Goal: Transaction & Acquisition: Purchase product/service

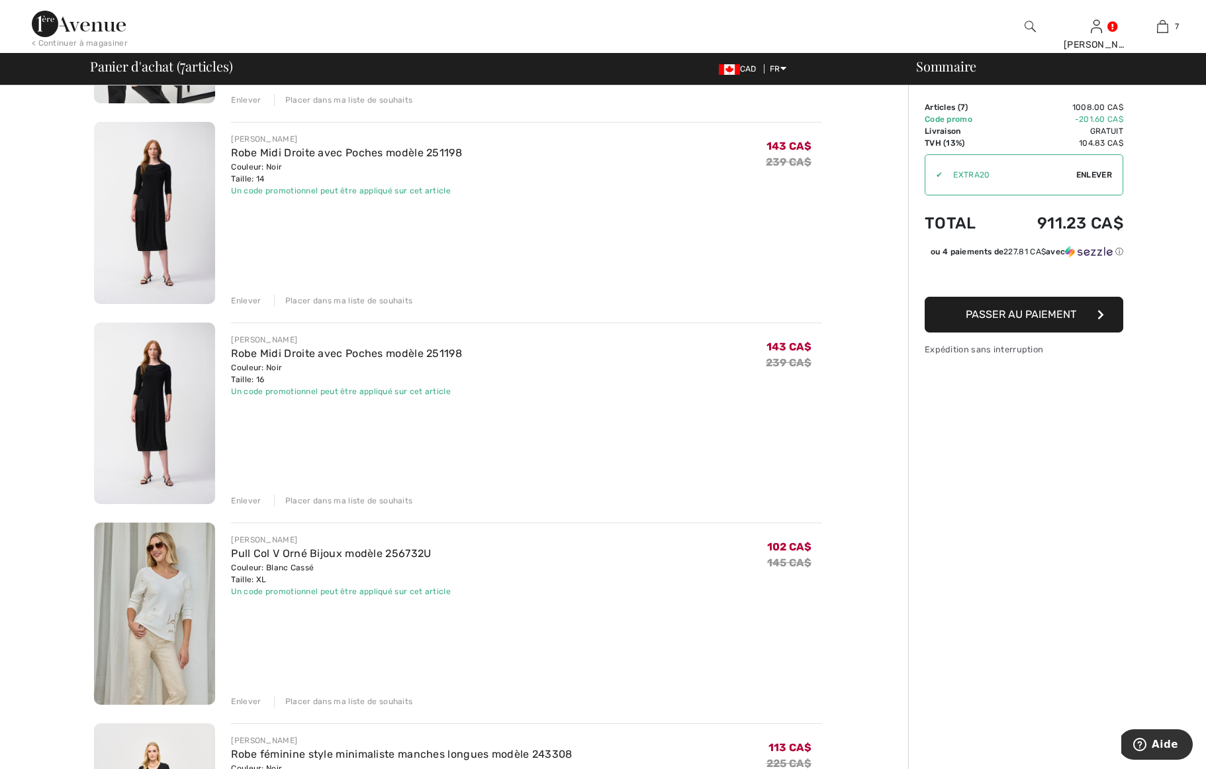
scroll to position [520, 0]
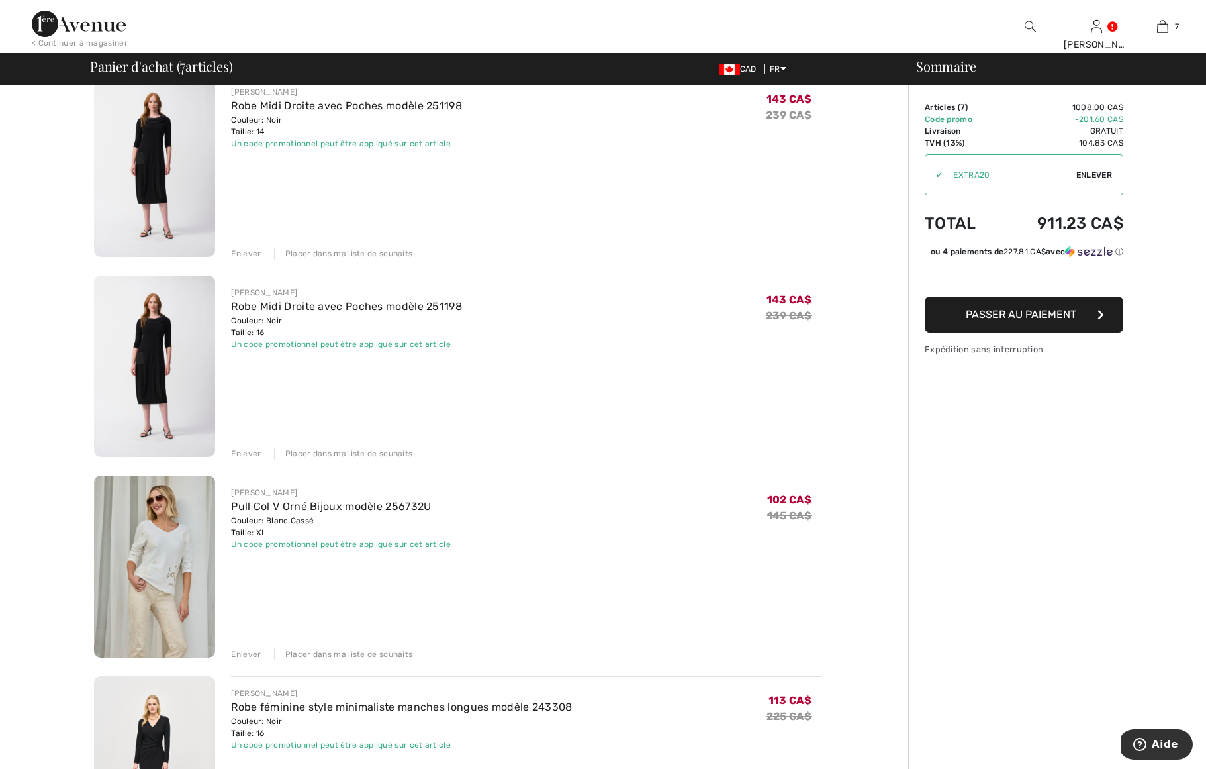
click at [248, 651] on div "Enlever" at bounding box center [246, 654] width 30 height 12
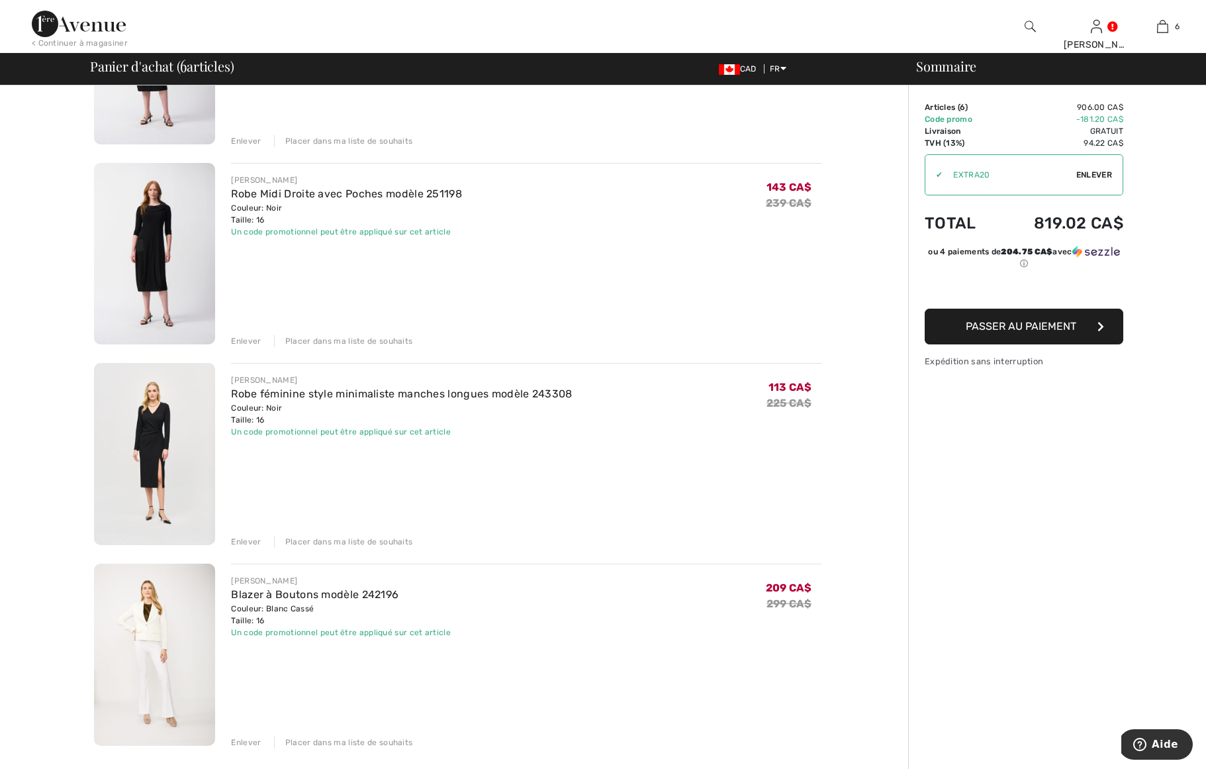
scroll to position [635, 0]
click at [311, 735] on div "Placer dans ma liste de souhaits" at bounding box center [343, 740] width 139 height 12
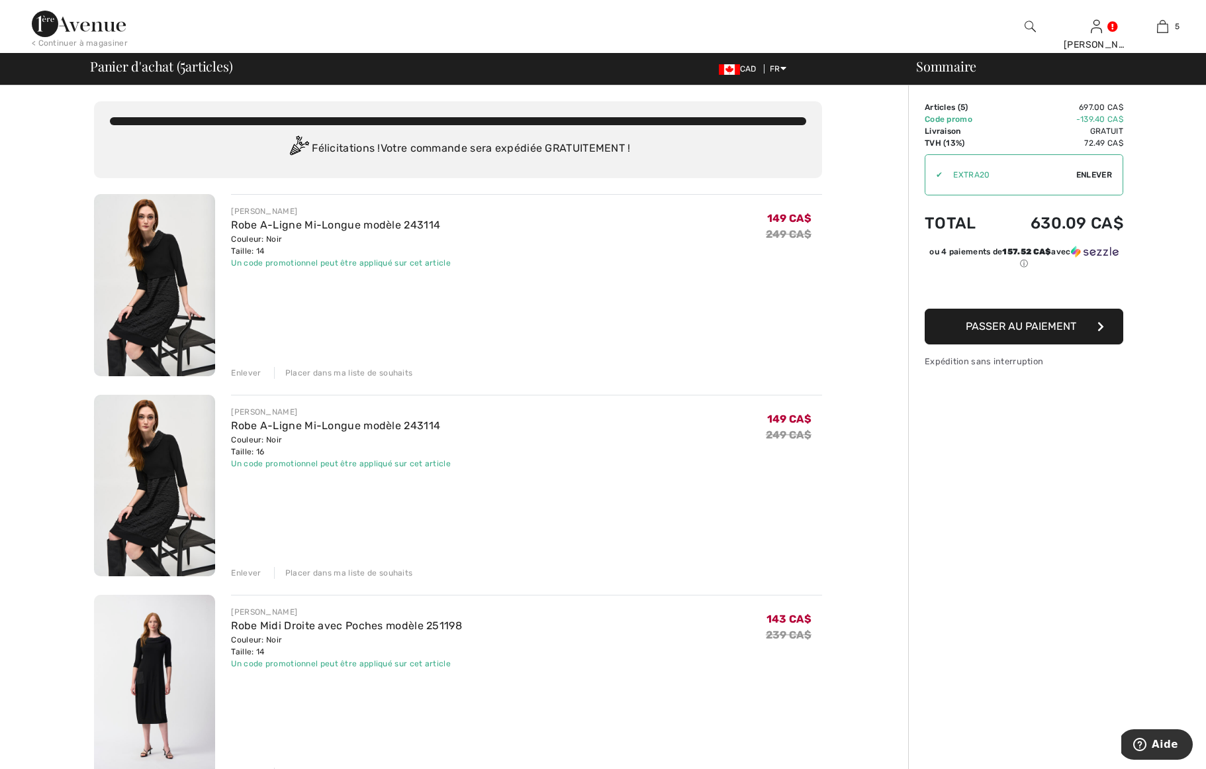
scroll to position [0, 0]
click at [159, 292] on img at bounding box center [154, 285] width 121 height 182
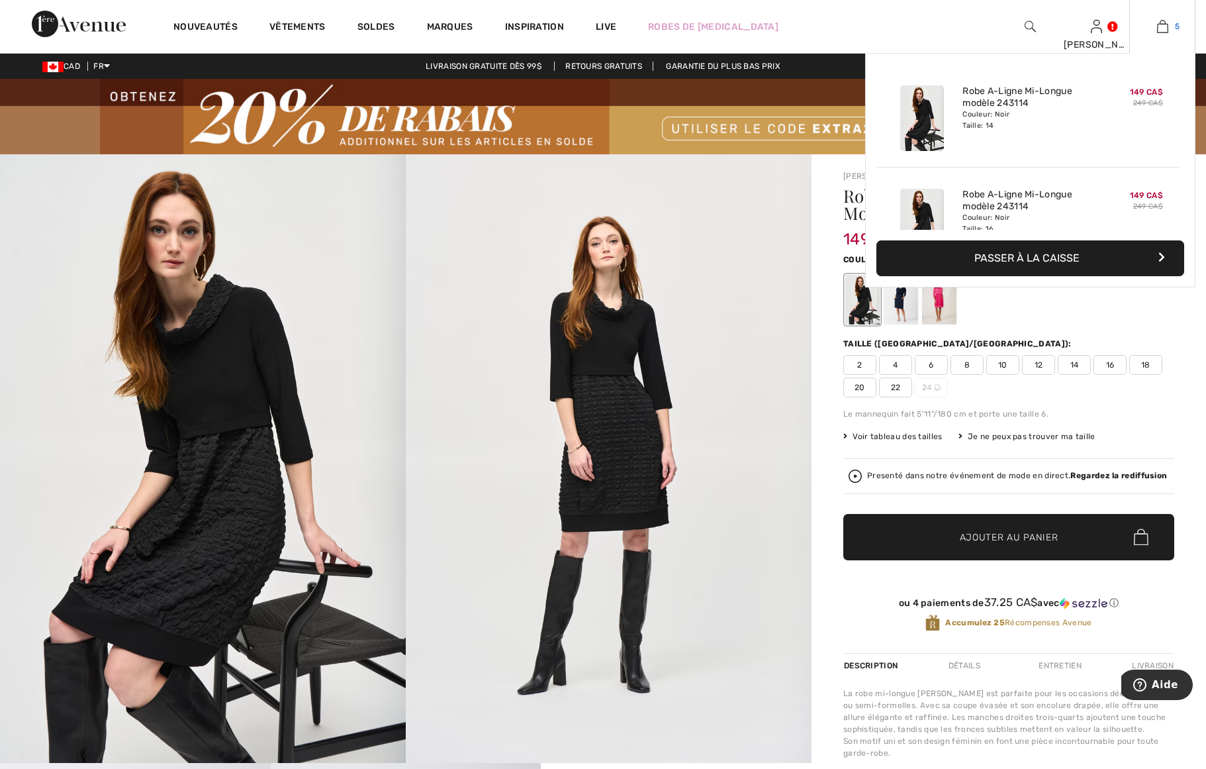
click at [1154, 28] on link "5" at bounding box center [1162, 27] width 65 height 16
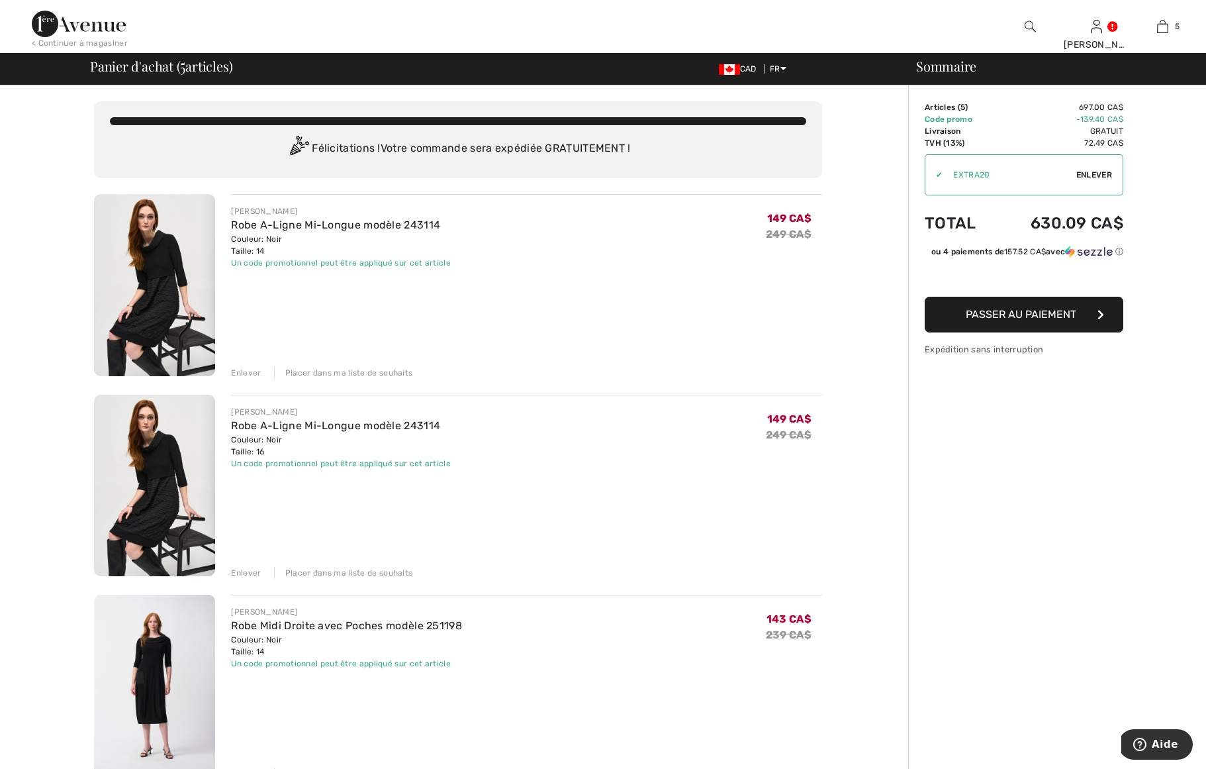
click at [348, 369] on div "Placer dans ma liste de souhaits" at bounding box center [343, 373] width 139 height 12
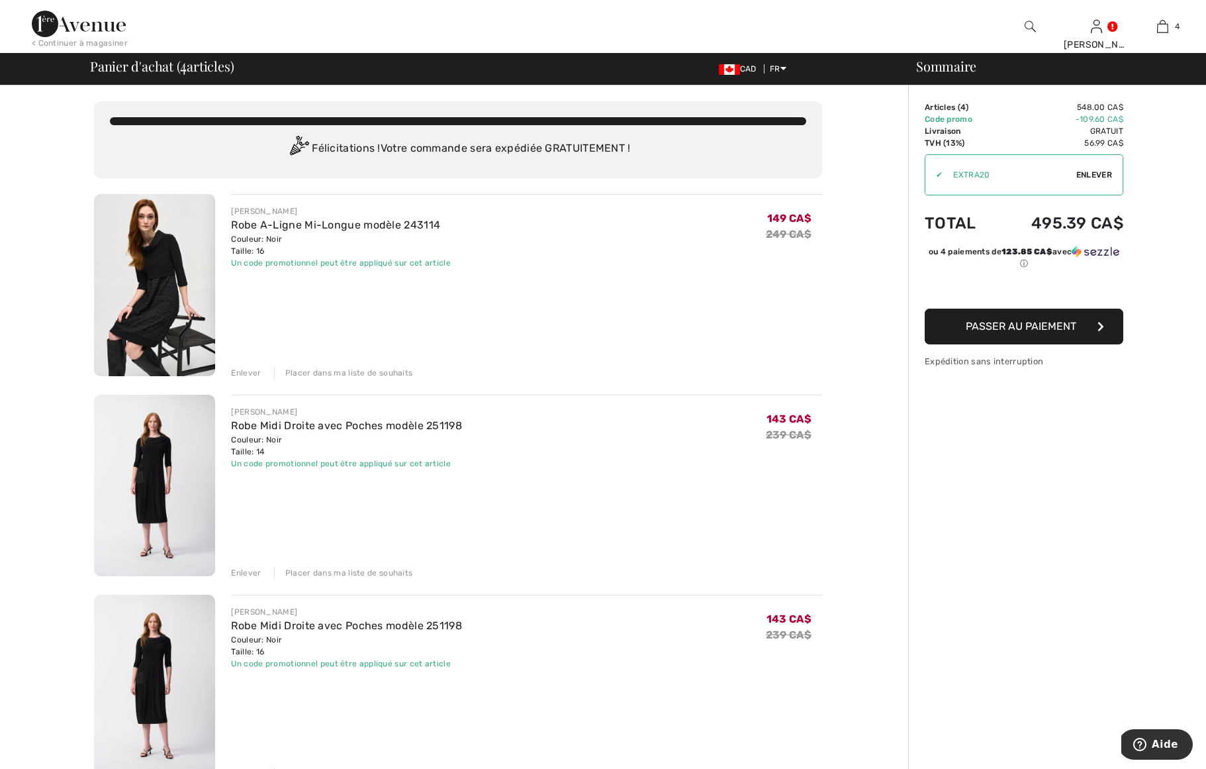
click at [347, 369] on div "Placer dans ma liste de souhaits" at bounding box center [343, 373] width 139 height 12
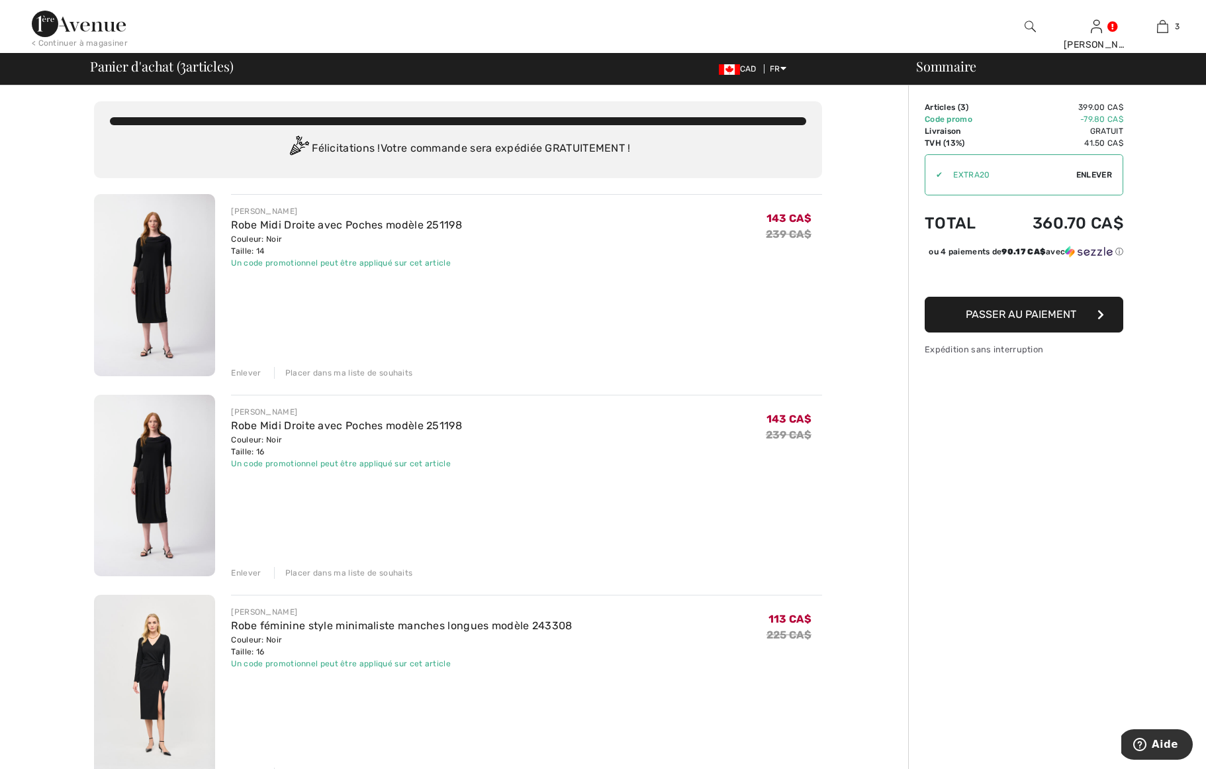
click at [354, 369] on div "Placer dans ma liste de souhaits" at bounding box center [343, 373] width 139 height 12
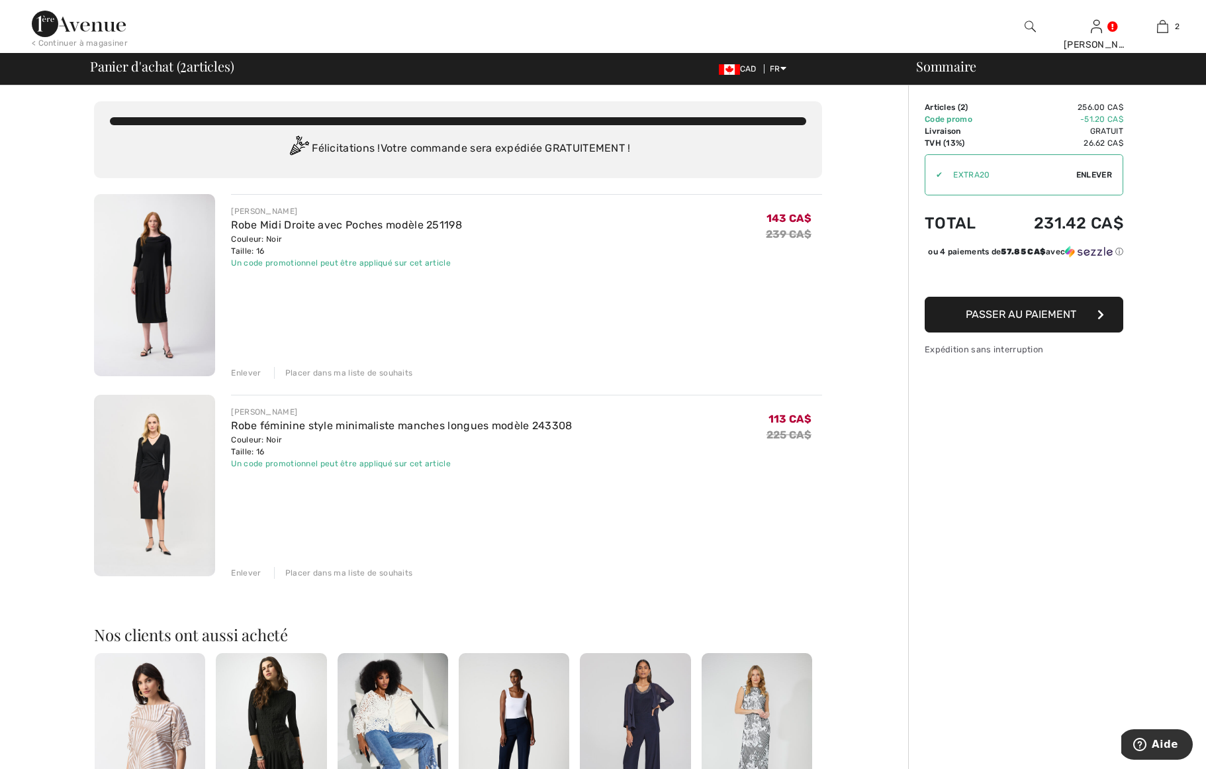
click at [352, 369] on div "Placer dans ma liste de souhaits" at bounding box center [343, 373] width 139 height 12
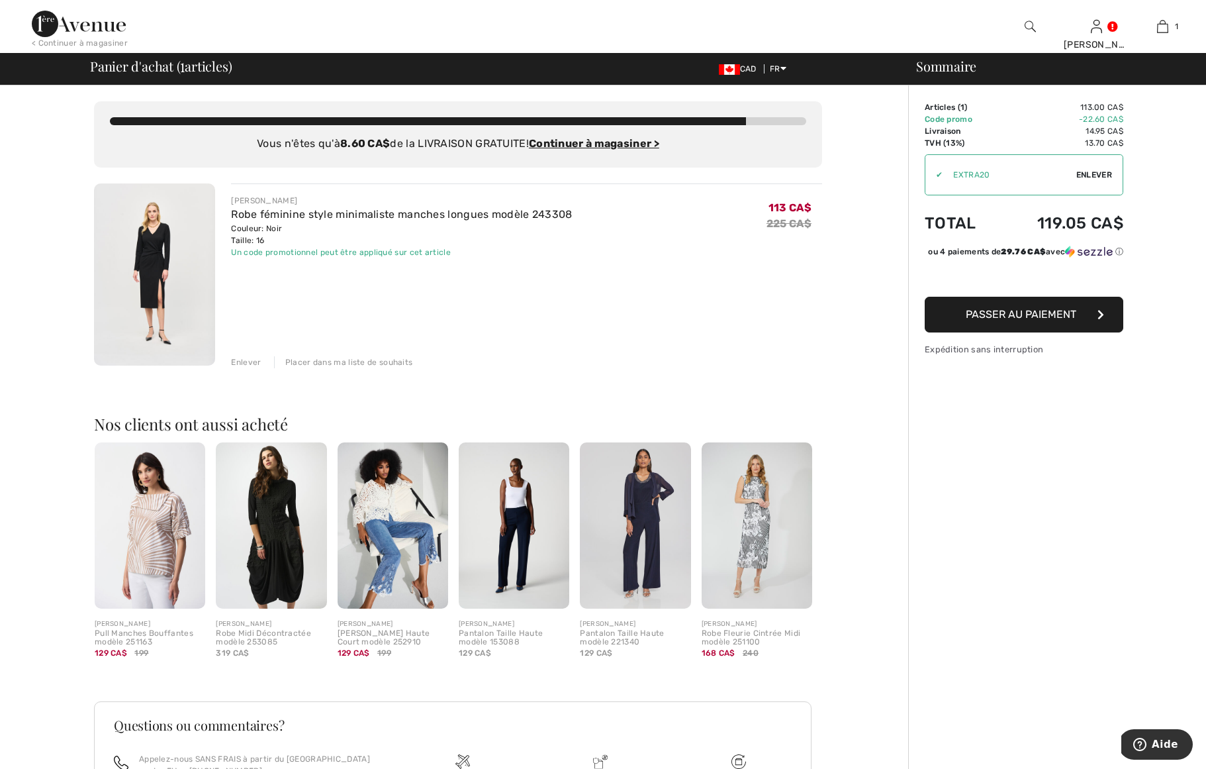
click at [271, 524] on img at bounding box center [271, 525] width 111 height 166
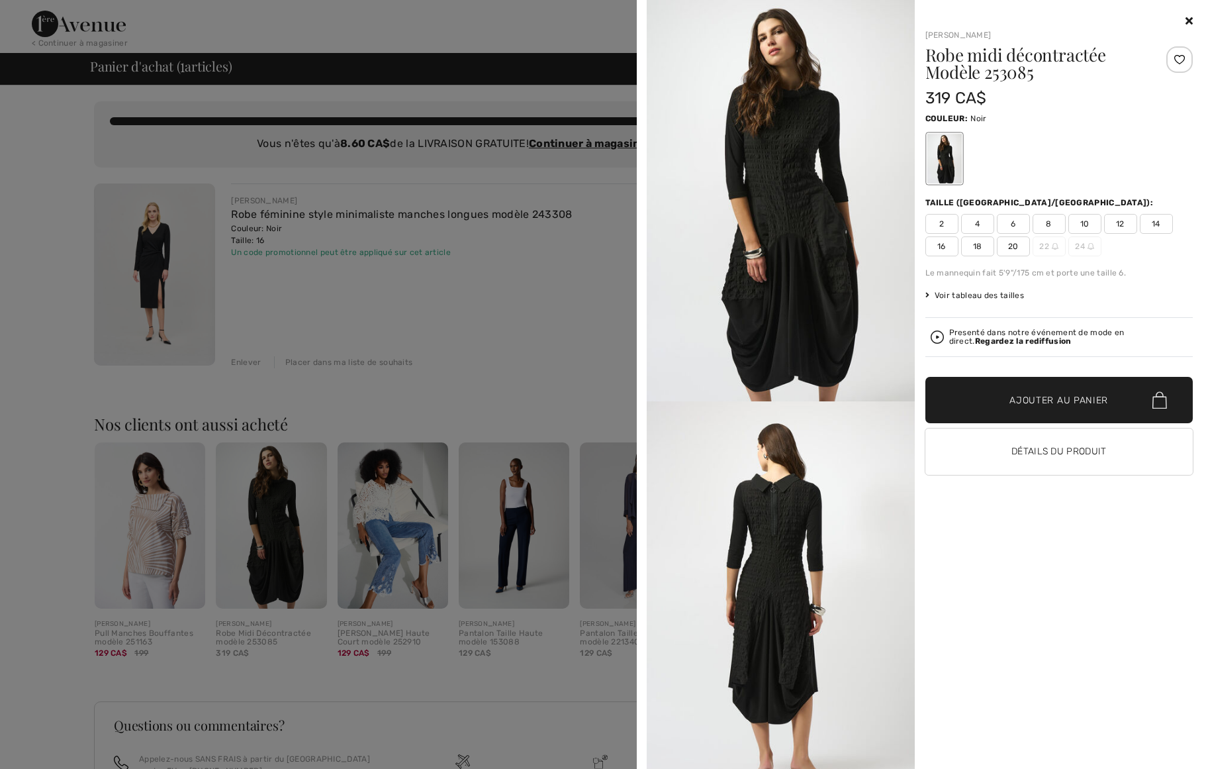
click at [789, 300] on img at bounding box center [781, 200] width 268 height 401
click at [1195, 20] on div "Your browser does not support the video tag. Joseph Ribkoff Robe midi décontrac…" at bounding box center [921, 384] width 559 height 769
click at [1188, 20] on icon at bounding box center [1189, 20] width 7 height 11
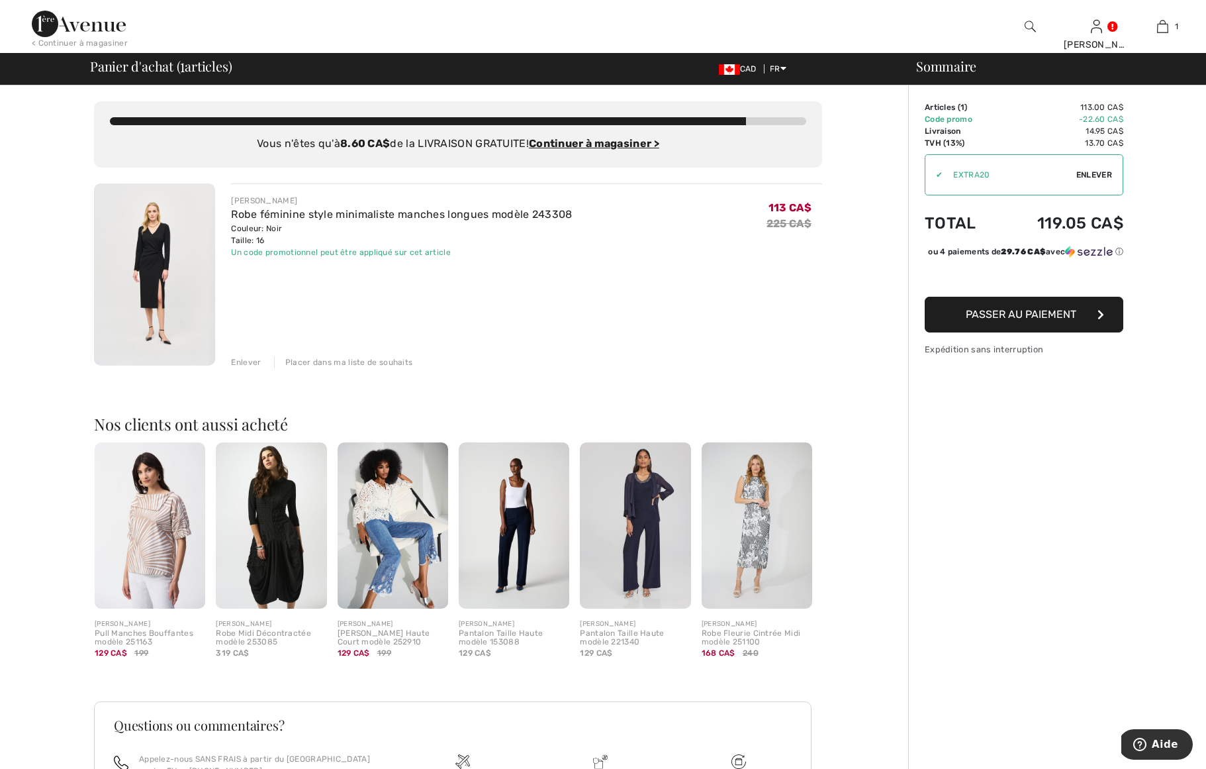
click at [1047, 320] on span "Passer au paiement" at bounding box center [1021, 314] width 111 height 13
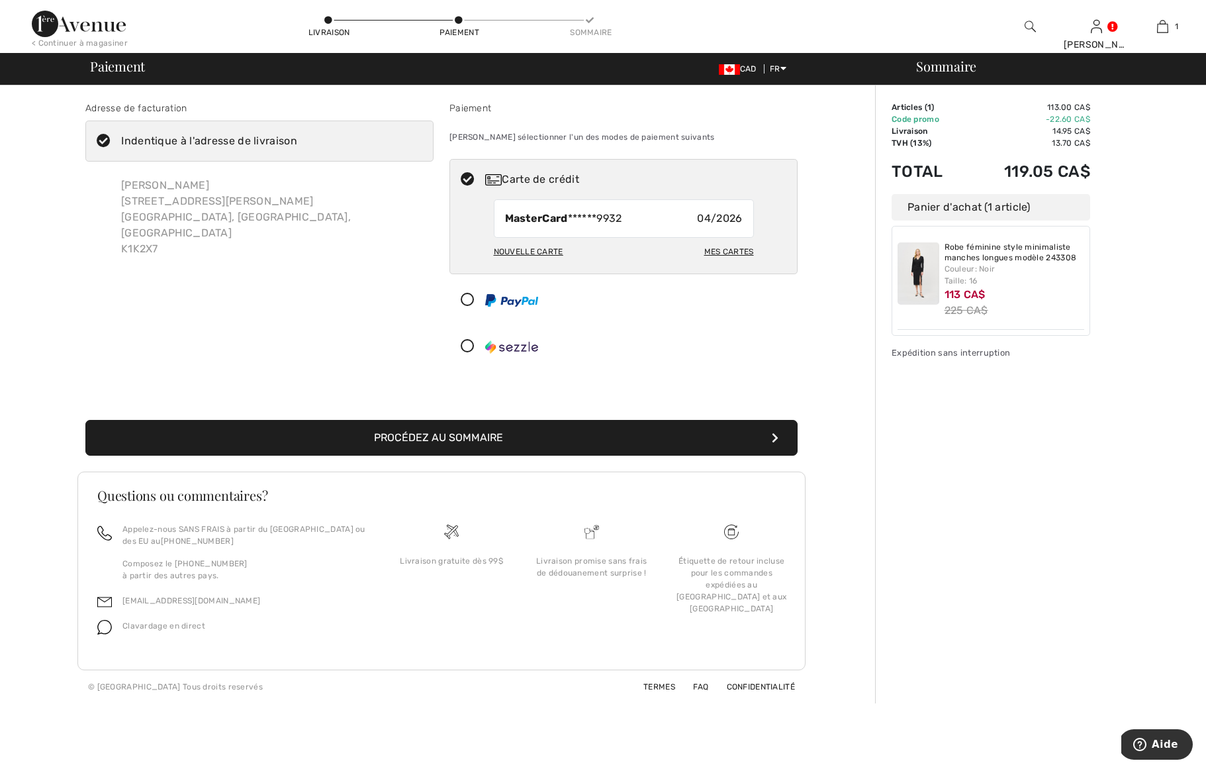
click at [482, 426] on button "Procédez au sommaire" at bounding box center [441, 438] width 712 height 36
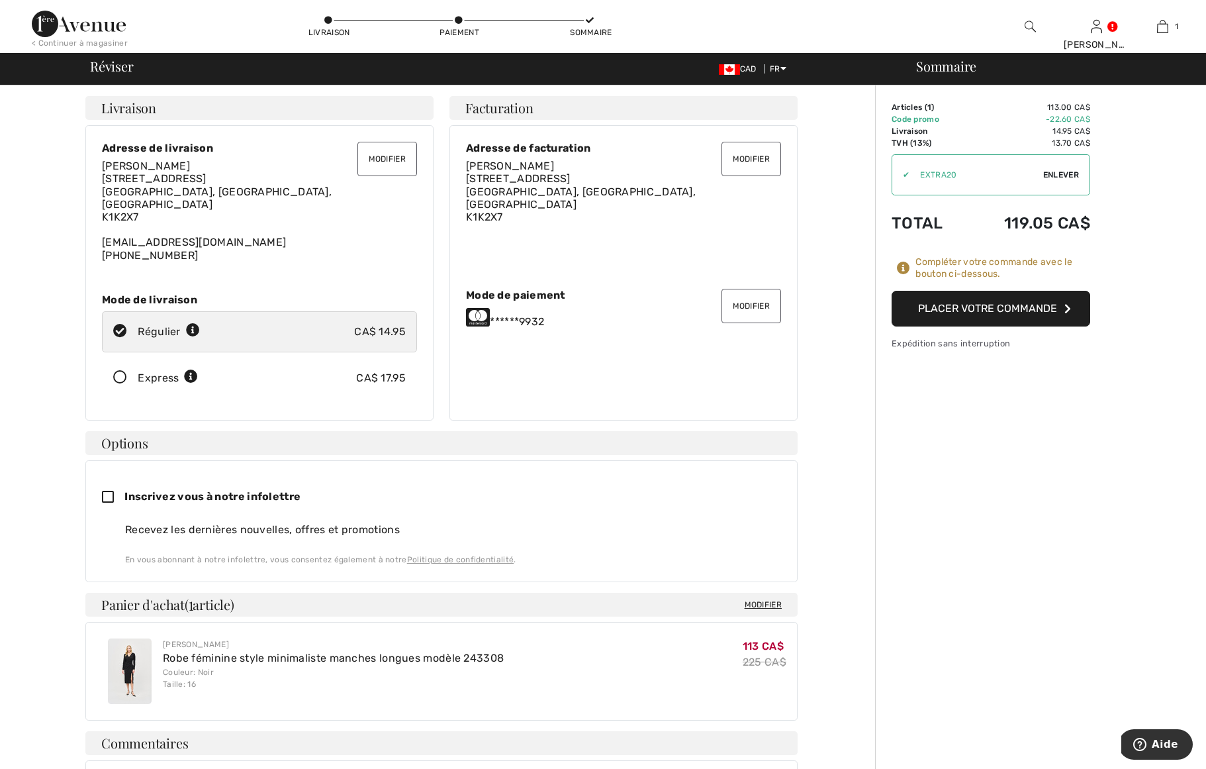
click at [1014, 312] on button "Placer votre commande" at bounding box center [991, 309] width 199 height 36
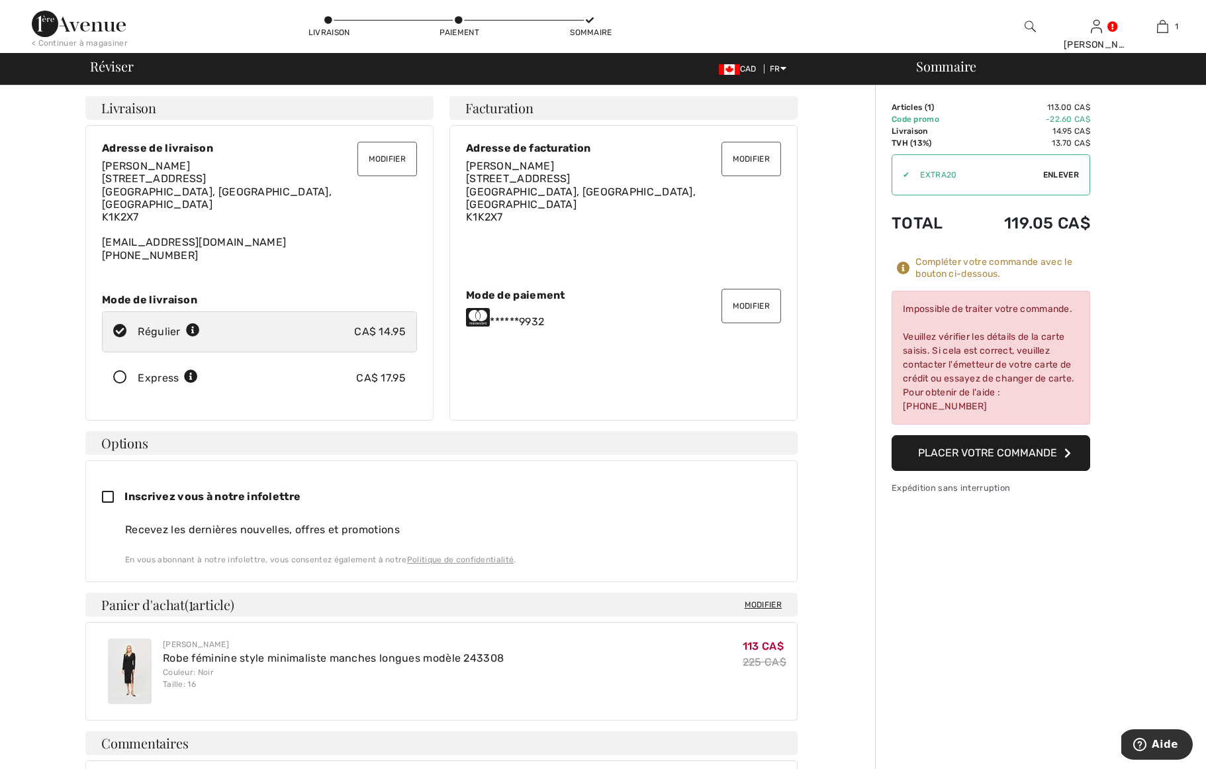
click at [956, 414] on div "Impossible de traiter votre commande. Veuillez vérifier les détails de la carte…" at bounding box center [991, 358] width 199 height 134
click at [750, 295] on button "Modifier" at bounding box center [752, 306] width 60 height 34
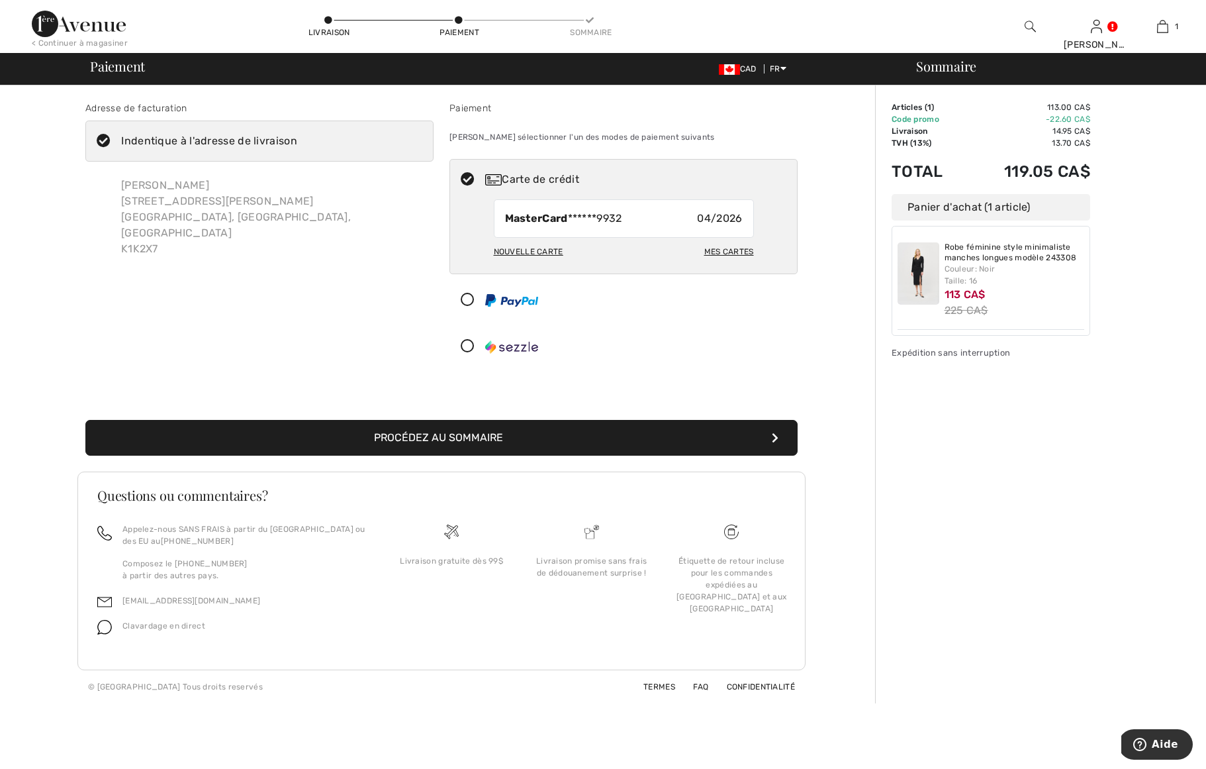
click at [528, 251] on div "Nouvelle carte" at bounding box center [529, 251] width 70 height 23
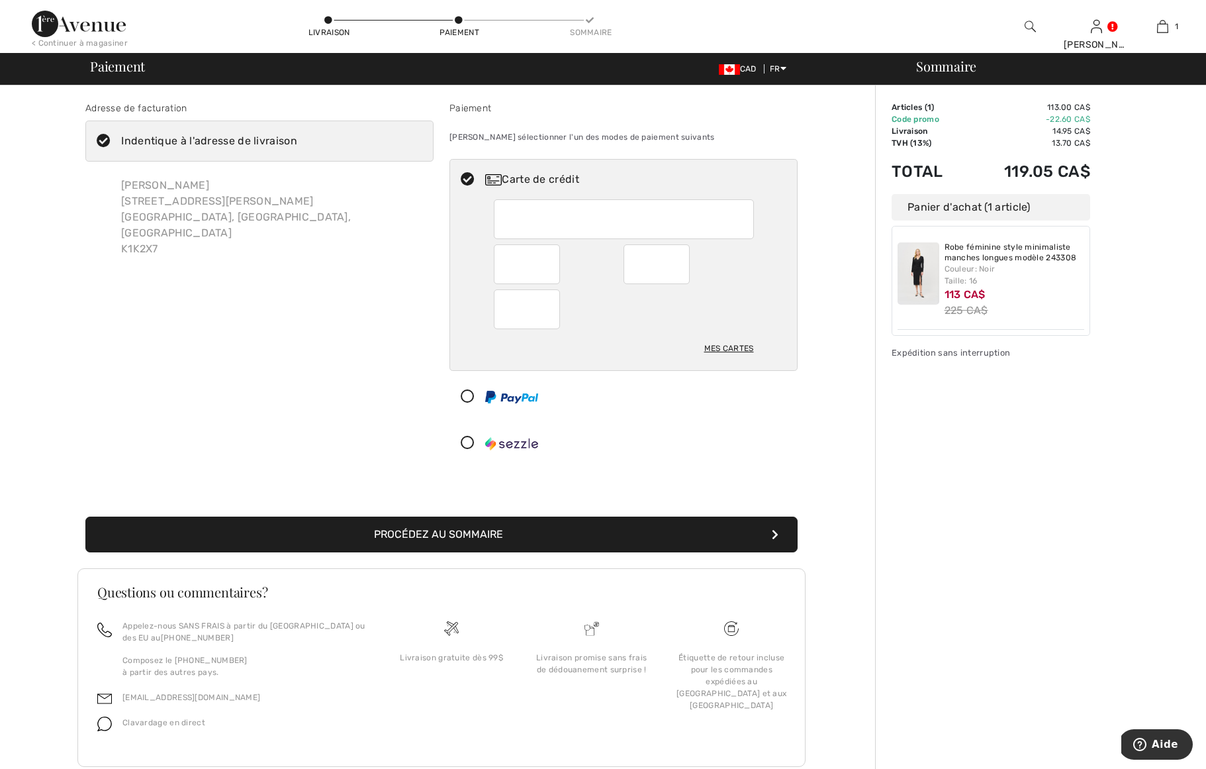
click at [631, 260] on div at bounding box center [657, 264] width 66 height 40
radio input "true"
click at [477, 532] on button "Procédez au sommaire" at bounding box center [441, 534] width 712 height 36
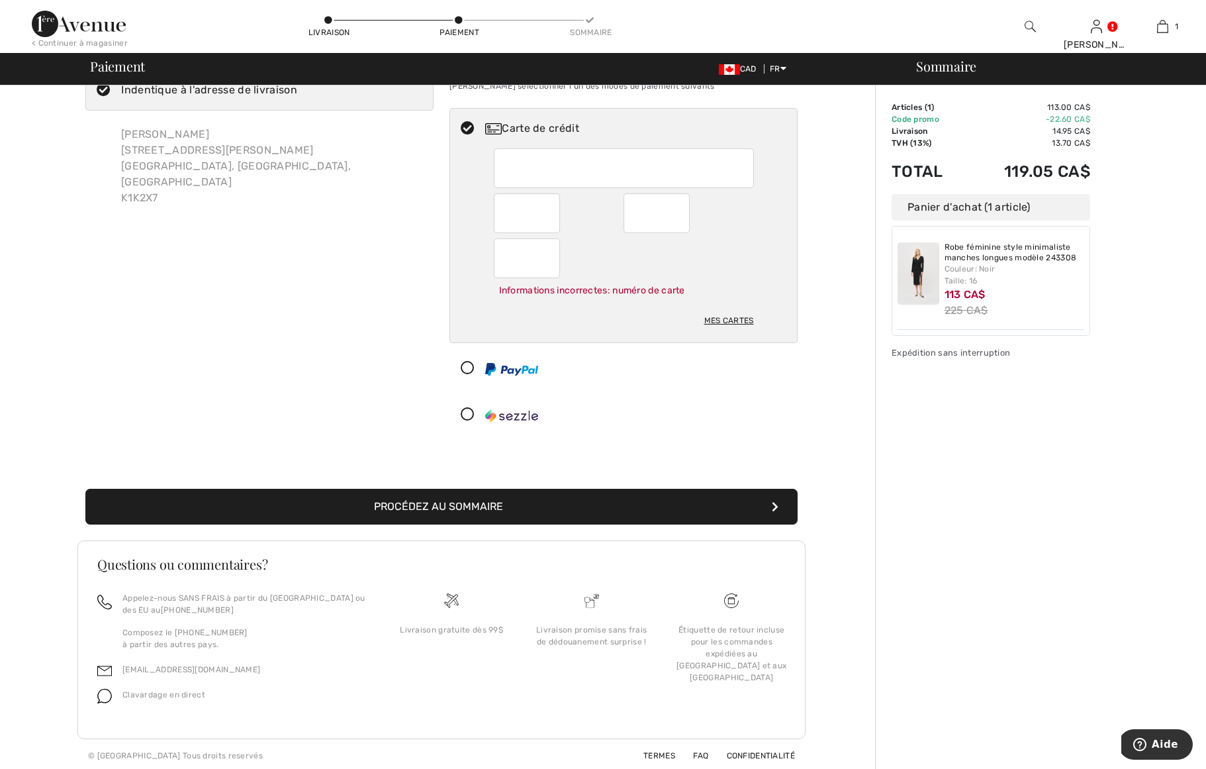
scroll to position [53, 0]
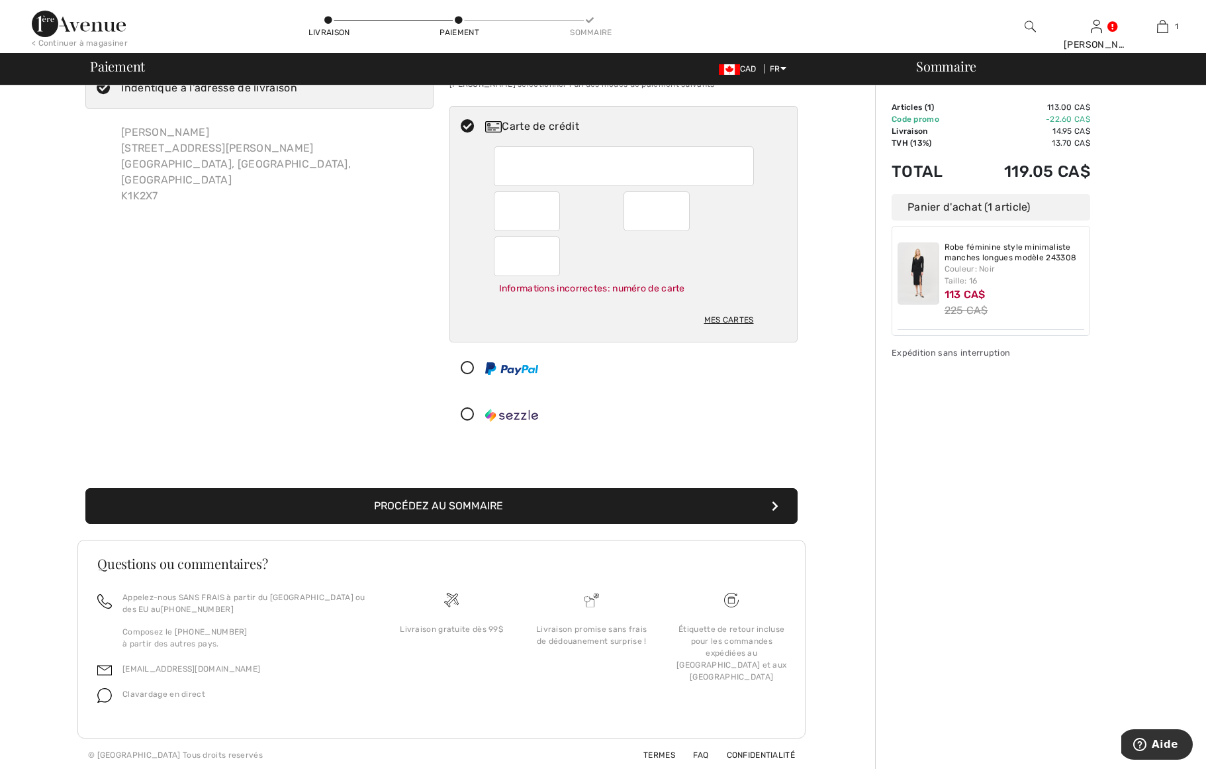
click at [485, 506] on button "Procédez au sommaire" at bounding box center [441, 506] width 712 height 36
click at [435, 497] on button "Procédez au sommaire" at bounding box center [441, 506] width 712 height 36
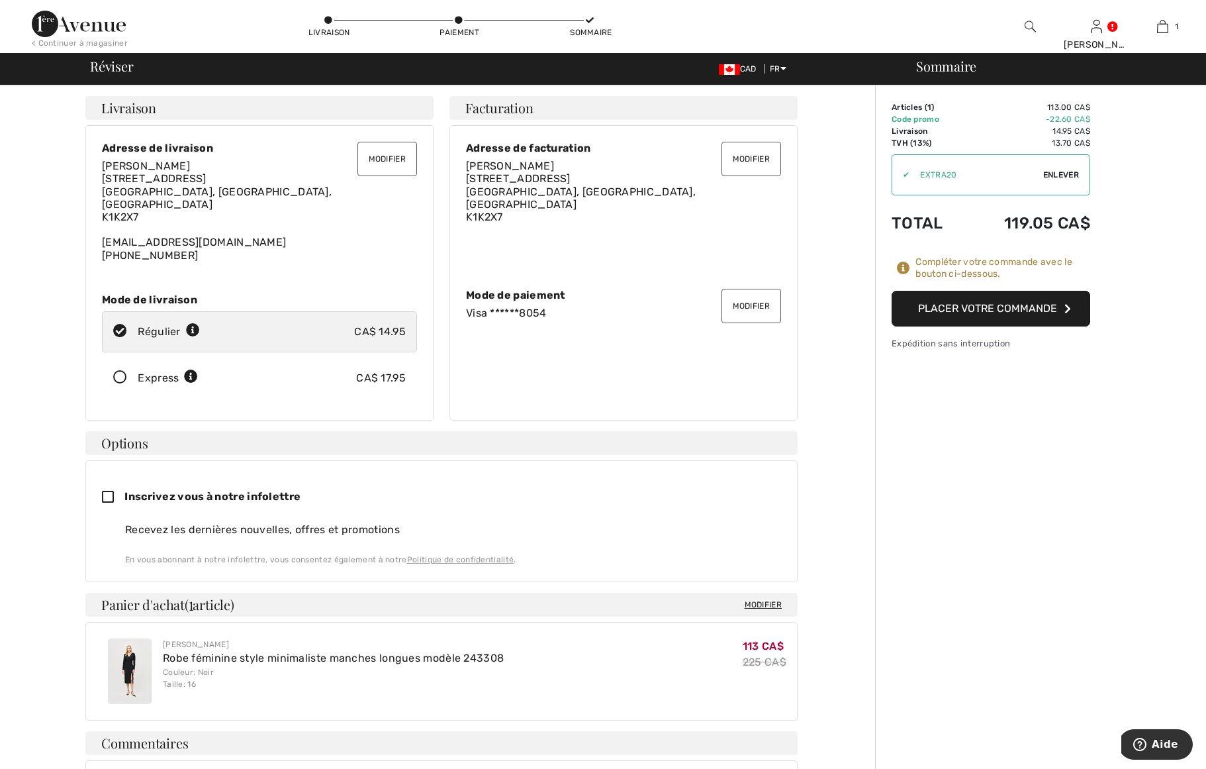
click at [961, 309] on button "Placer votre commande" at bounding box center [991, 309] width 199 height 36
